Goal: Communication & Community: Answer question/provide support

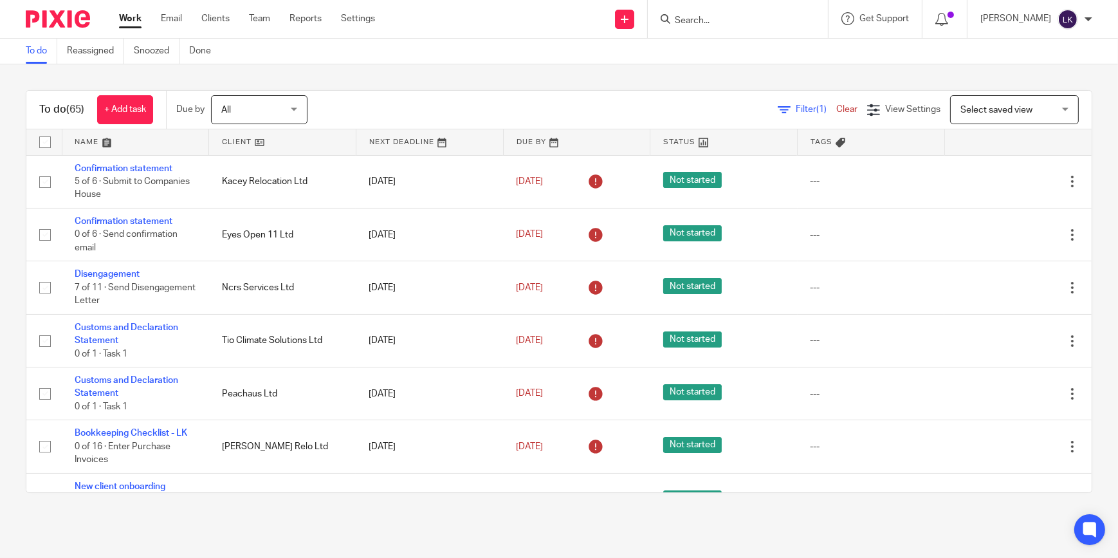
click at [701, 23] on input "Search" at bounding box center [732, 21] width 116 height 12
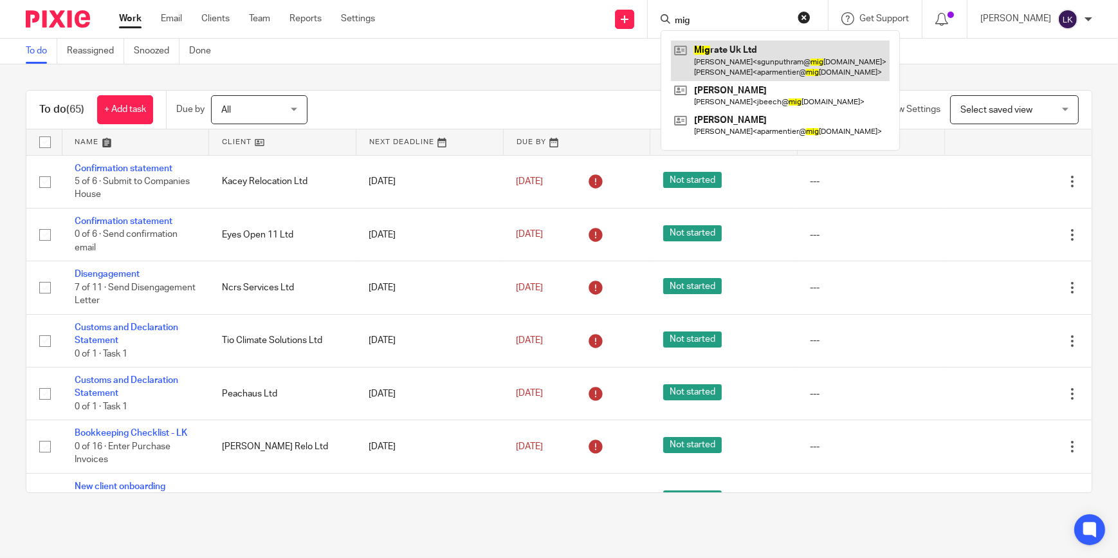
type input "mig"
click at [734, 57] on link at bounding box center [780, 61] width 219 height 40
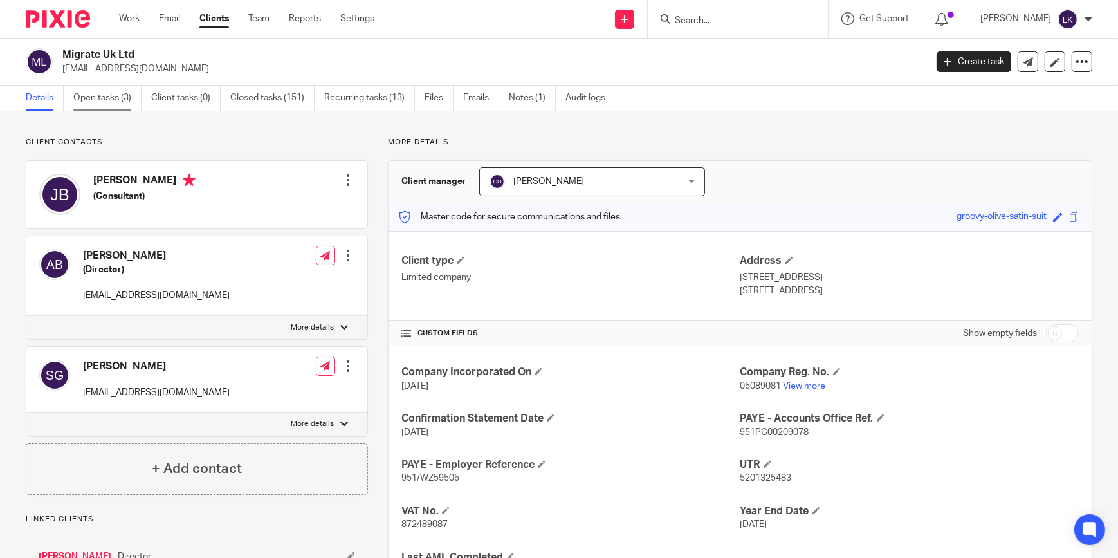
click at [118, 90] on link "Open tasks (3)" at bounding box center [107, 98] width 68 height 25
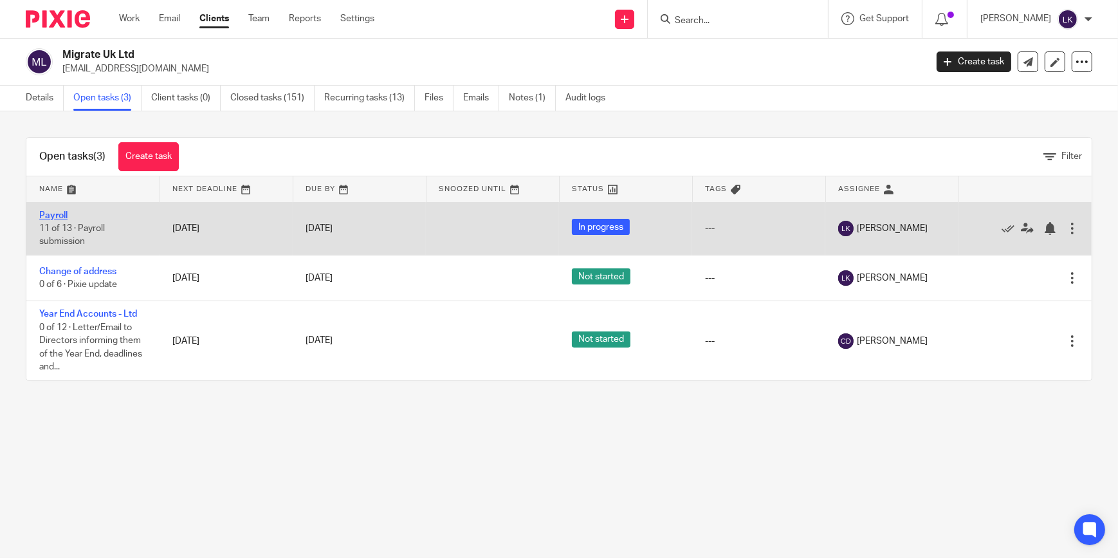
click at [63, 214] on link "Payroll" at bounding box center [53, 215] width 28 height 9
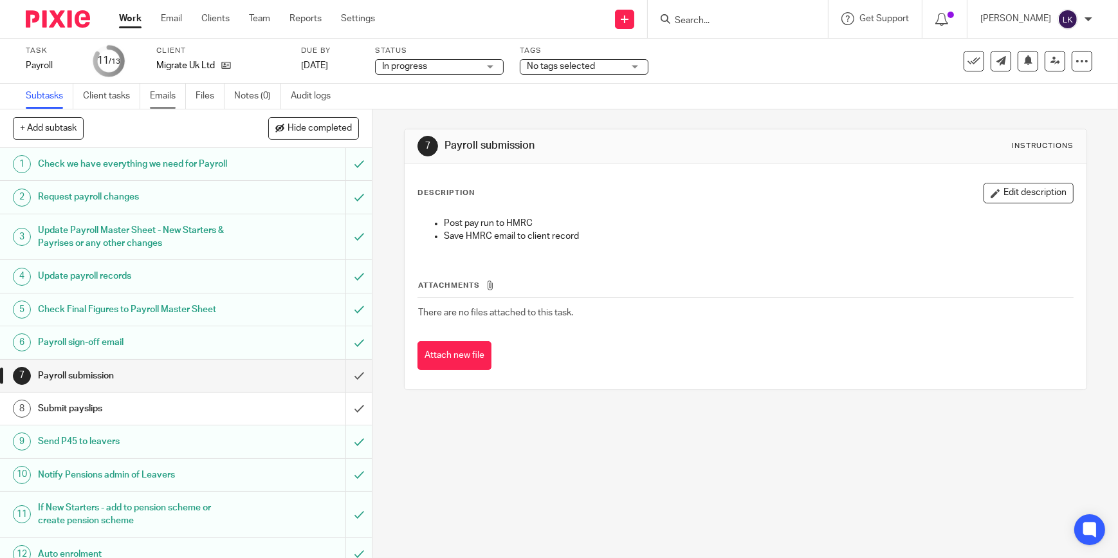
click at [178, 96] on link "Emails" at bounding box center [168, 96] width 36 height 25
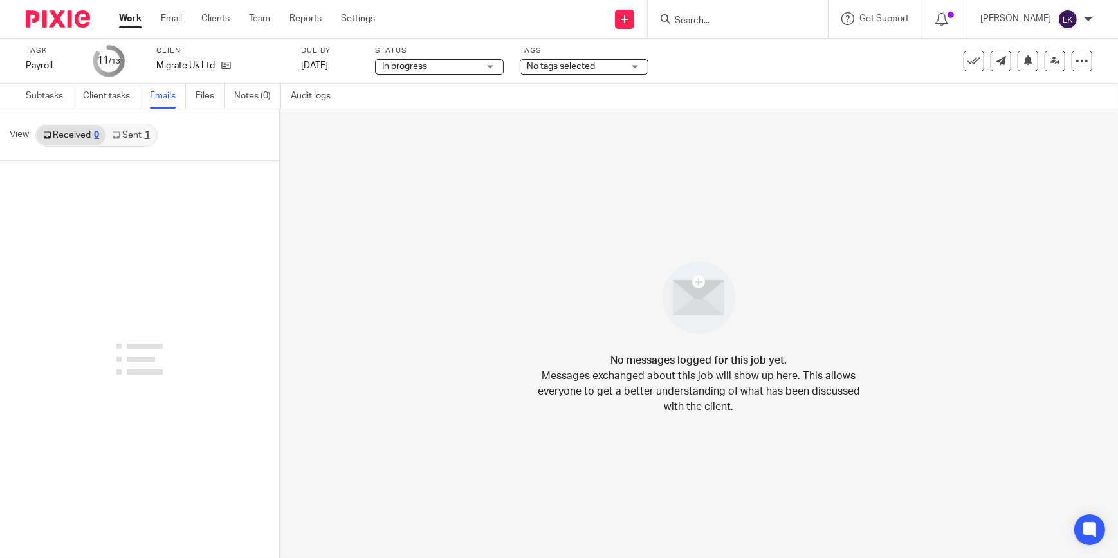
click at [141, 142] on link "Sent 1" at bounding box center [131, 135] width 50 height 21
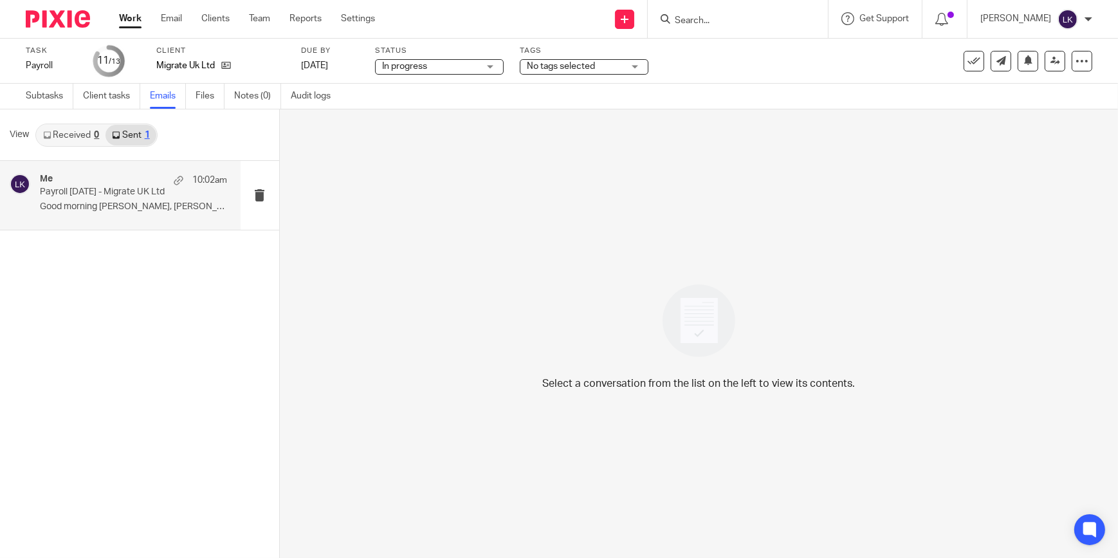
click at [141, 189] on p "Payroll [DATE] - Migrate UK Ltd" at bounding box center [115, 192] width 150 height 11
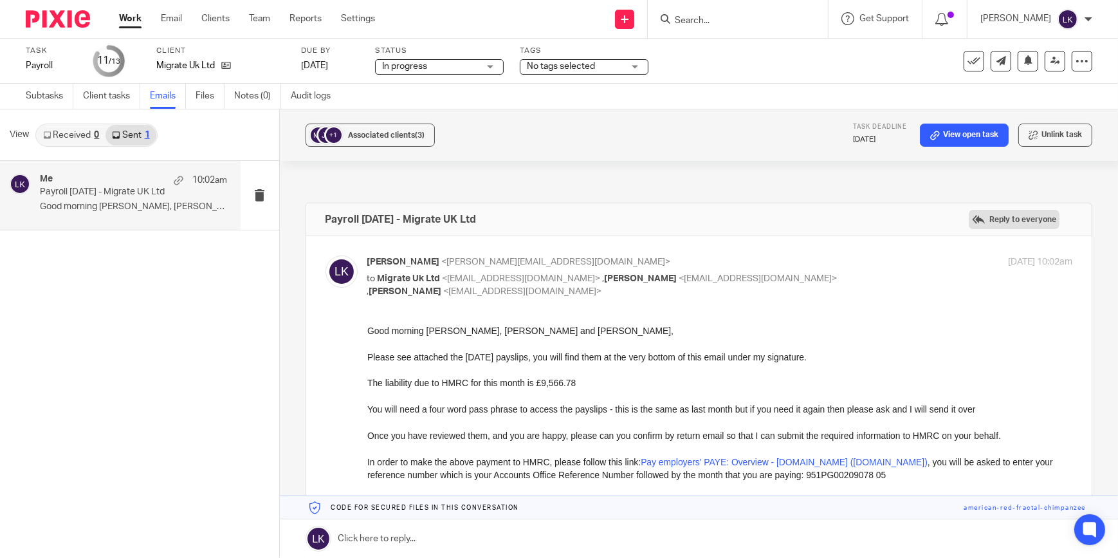
click at [1022, 218] on label "Reply to everyone" at bounding box center [1014, 219] width 91 height 19
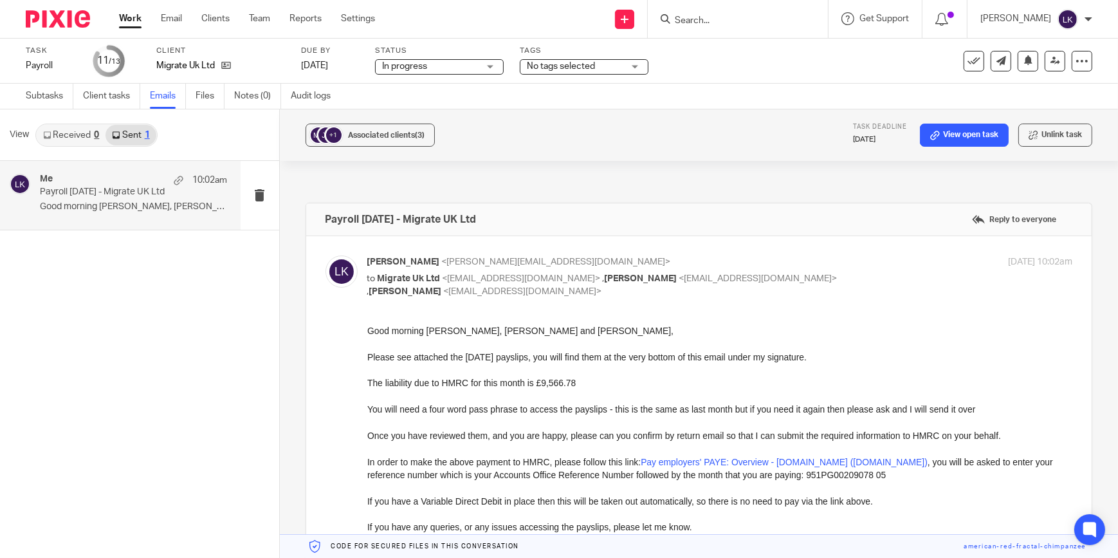
scroll to position [472, 0]
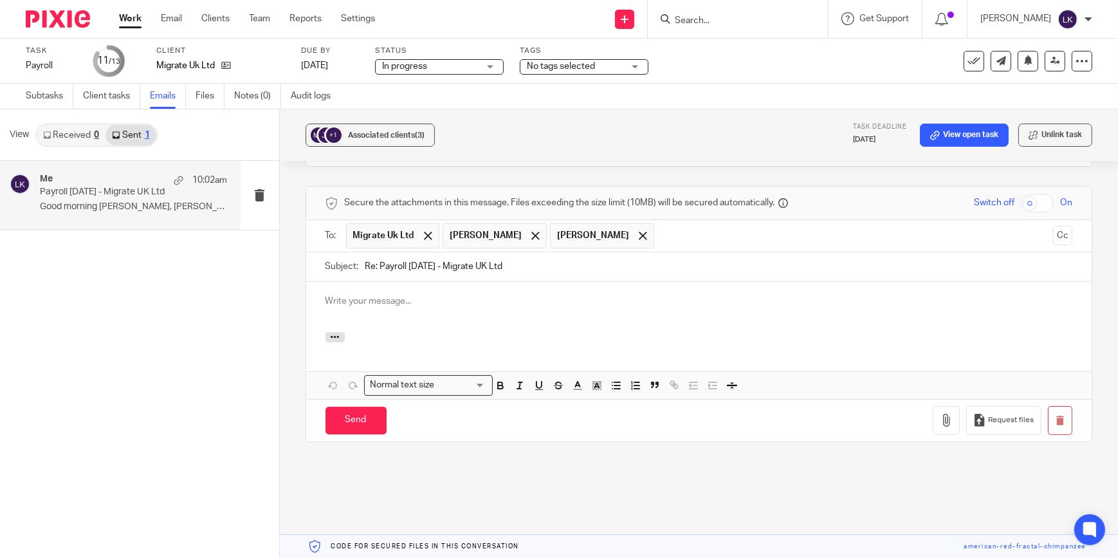
click at [476, 295] on p at bounding box center [700, 301] width 748 height 13
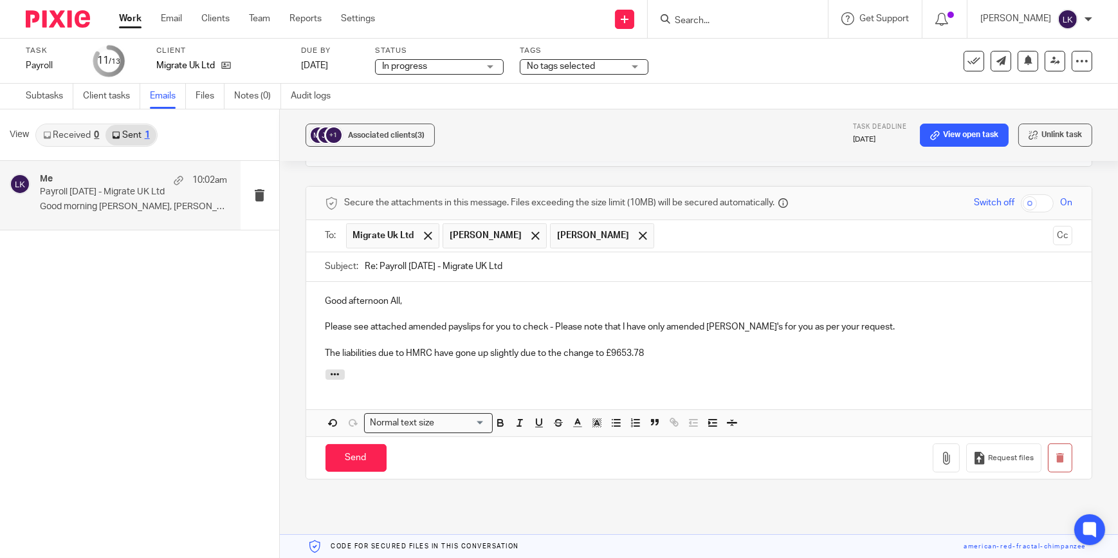
click at [1021, 207] on input "checkbox" at bounding box center [1037, 203] width 33 height 18
checkbox input "true"
click at [940, 460] on icon "button" at bounding box center [946, 458] width 13 height 13
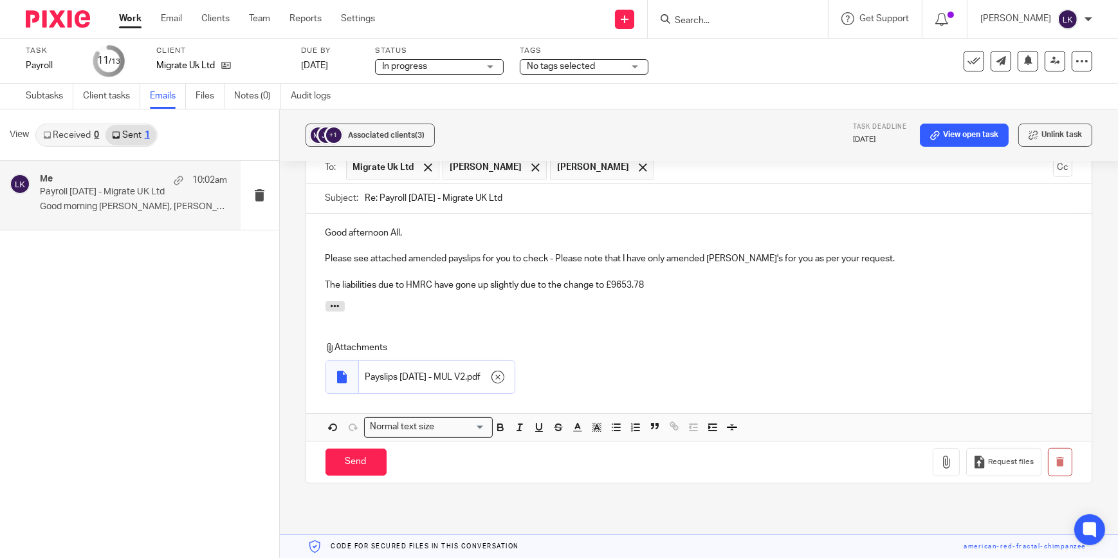
scroll to position [632, 0]
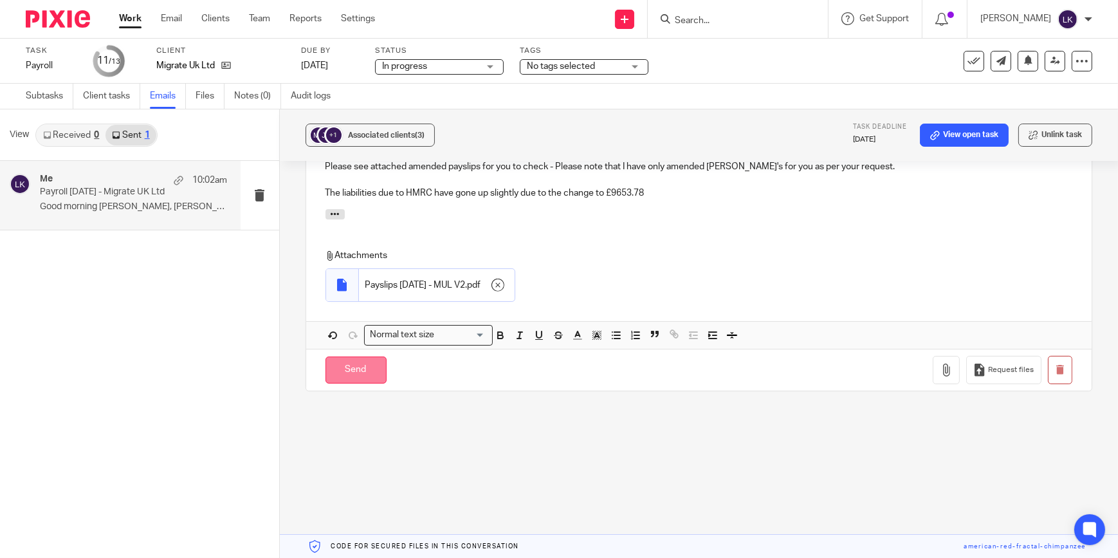
click at [369, 369] on input "Send" at bounding box center [356, 371] width 61 height 28
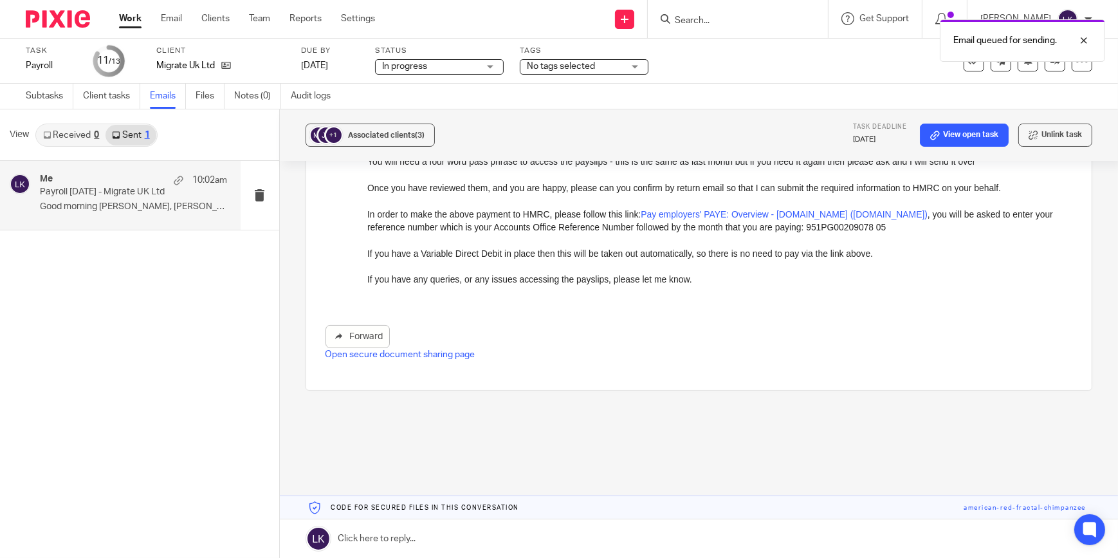
scroll to position [247, 0]
